Goal: Task Accomplishment & Management: Manage account settings

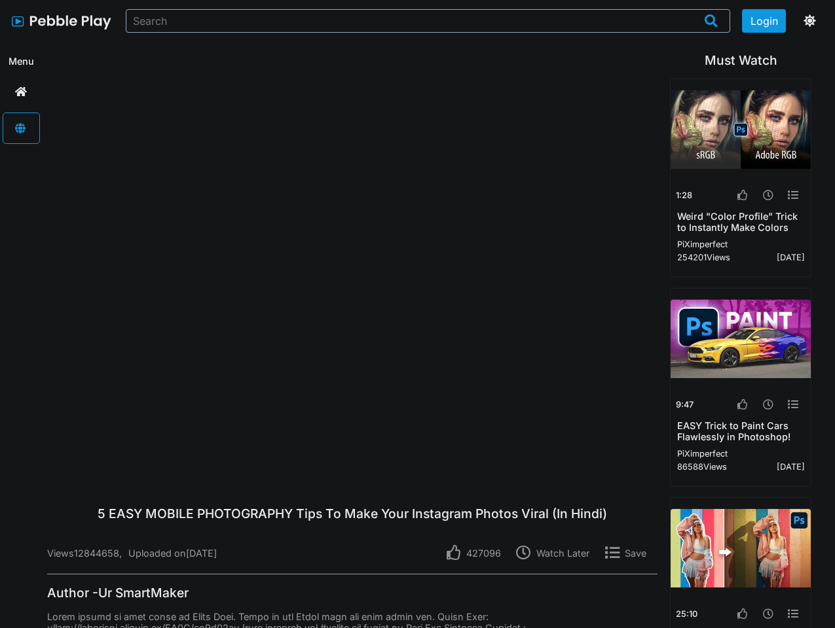
click at [764, 21] on button "Login" at bounding box center [764, 21] width 45 height 24
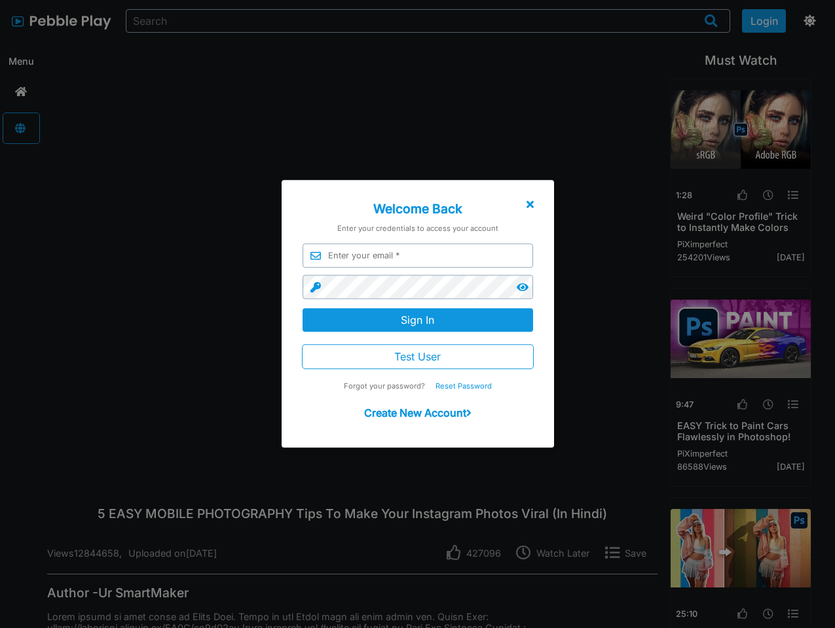
click at [807, 21] on div at bounding box center [417, 335] width 835 height 754
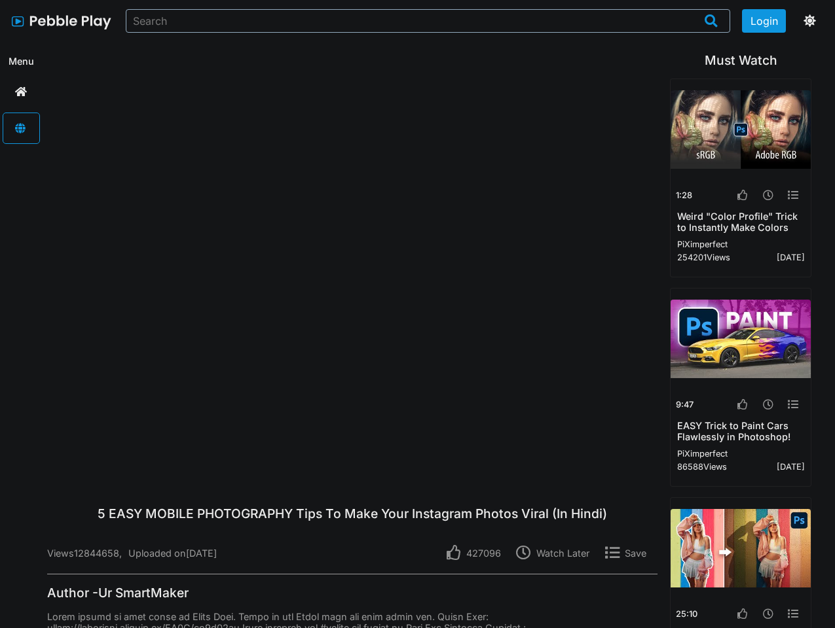
click at [477, 553] on p "427096" at bounding box center [481, 553] width 40 height 11
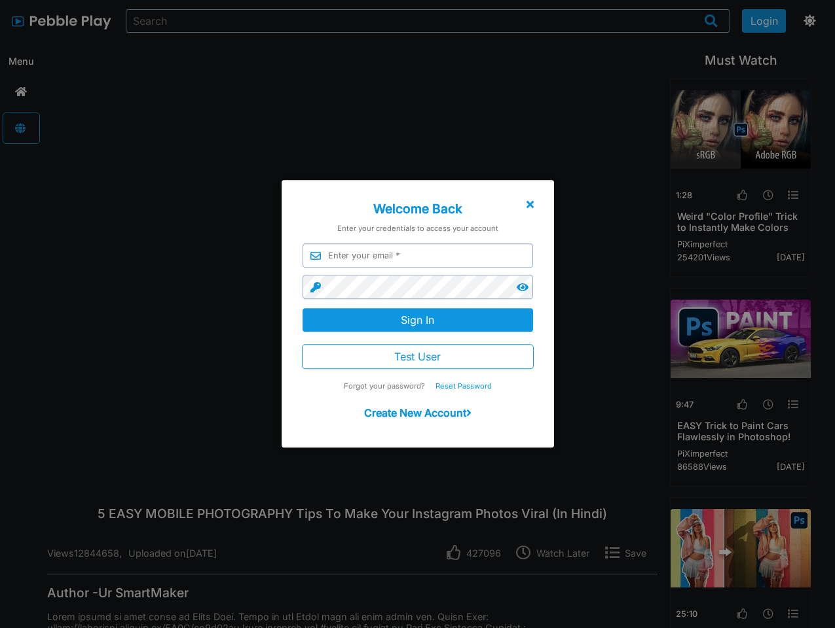
click at [556, 553] on div at bounding box center [417, 335] width 835 height 754
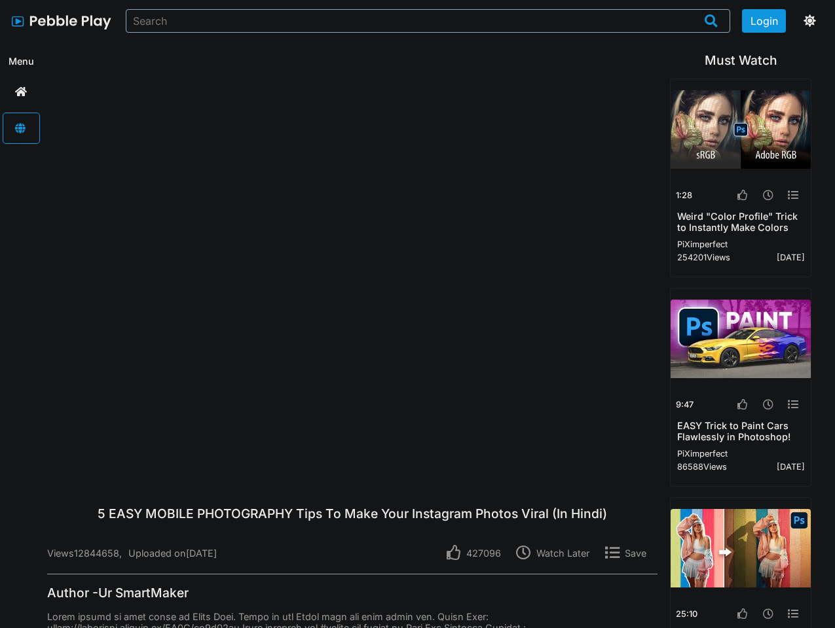
click at [629, 553] on p "Save" at bounding box center [632, 553] width 27 height 11
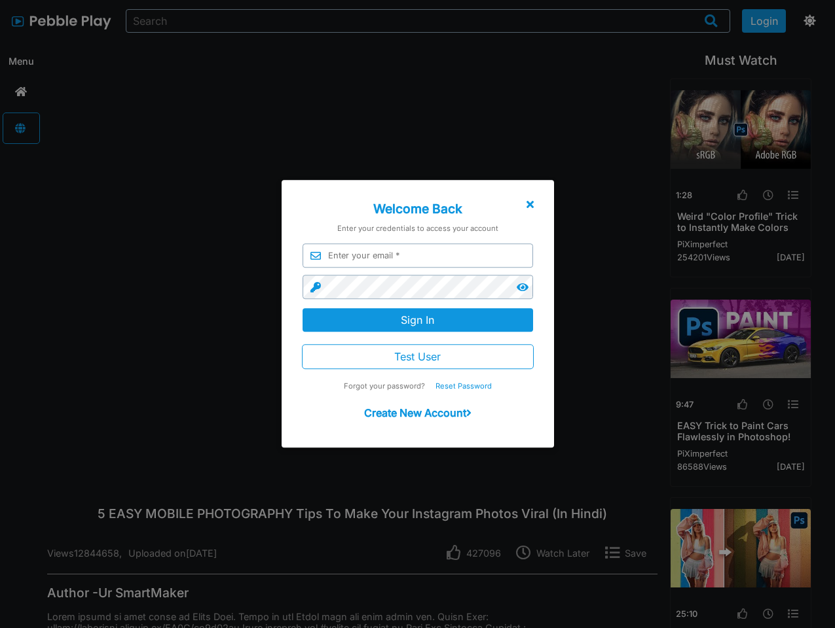
click at [740, 195] on div at bounding box center [417, 335] width 835 height 754
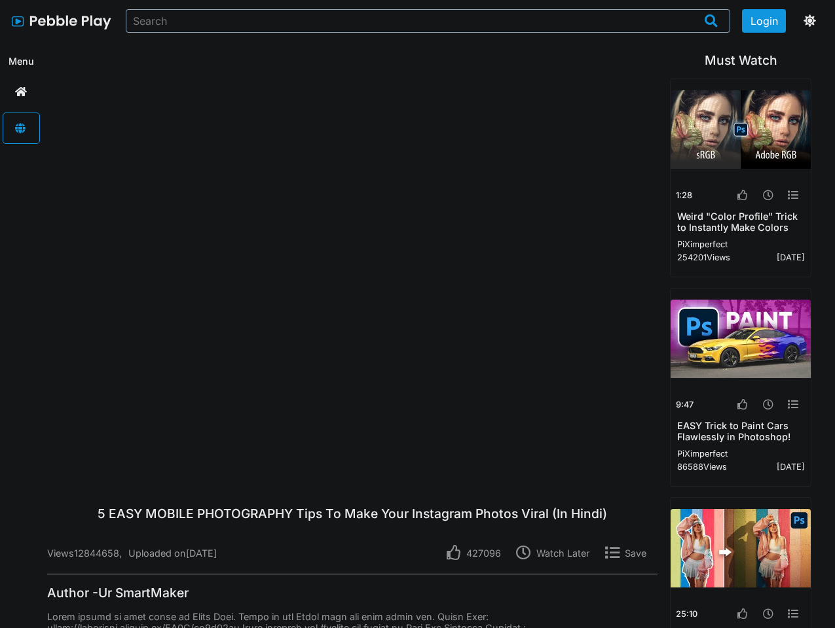
click at [766, 195] on icon at bounding box center [768, 195] width 10 height 10
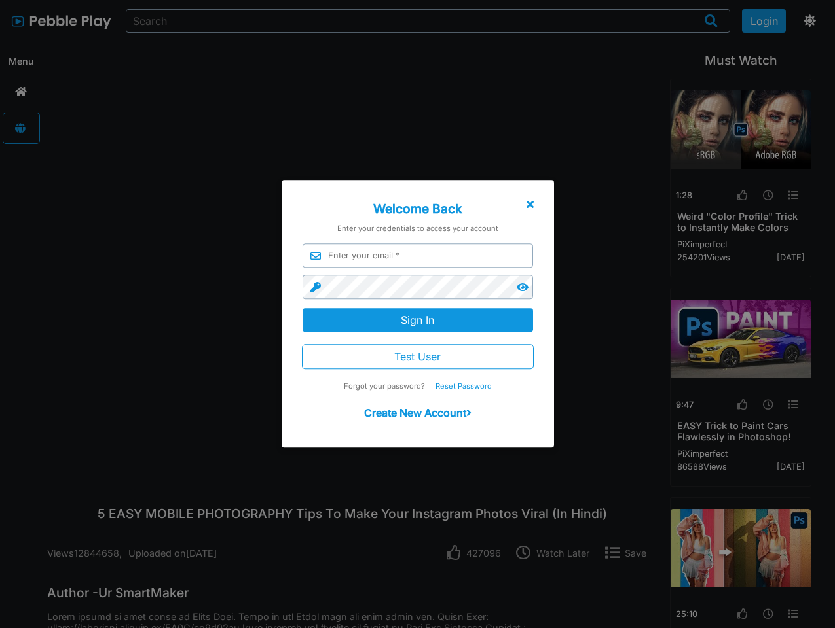
click at [791, 195] on div at bounding box center [417, 335] width 835 height 754
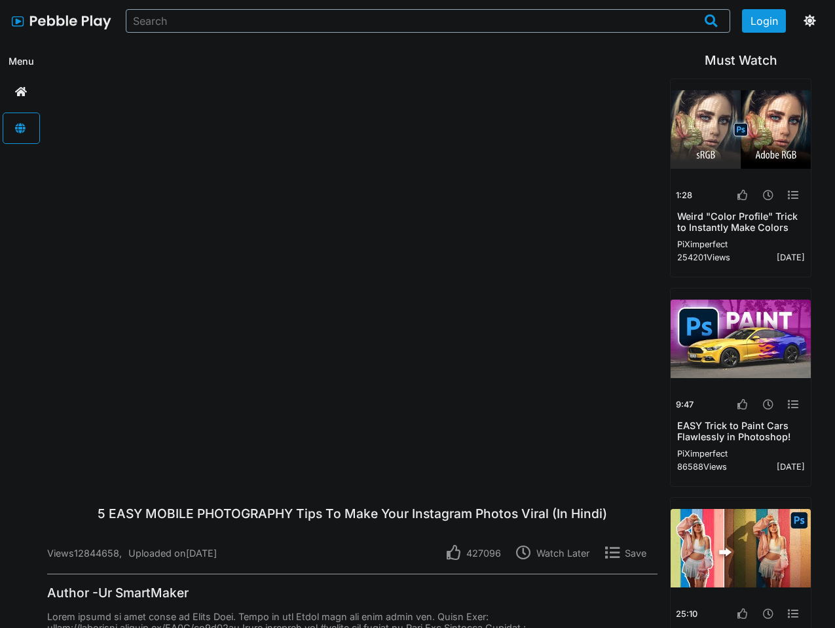
click at [740, 405] on icon at bounding box center [742, 404] width 10 height 10
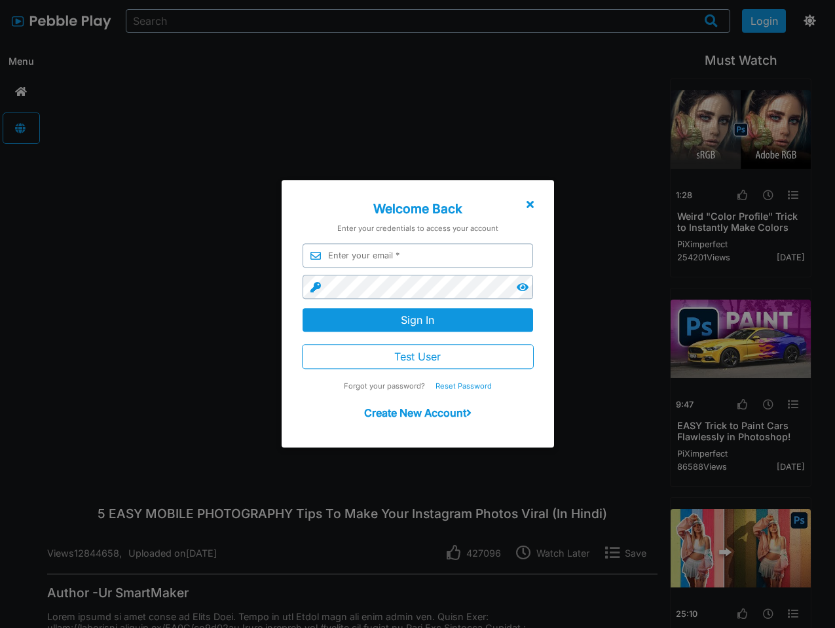
click at [766, 405] on div at bounding box center [417, 335] width 835 height 754
